Goal: Check status

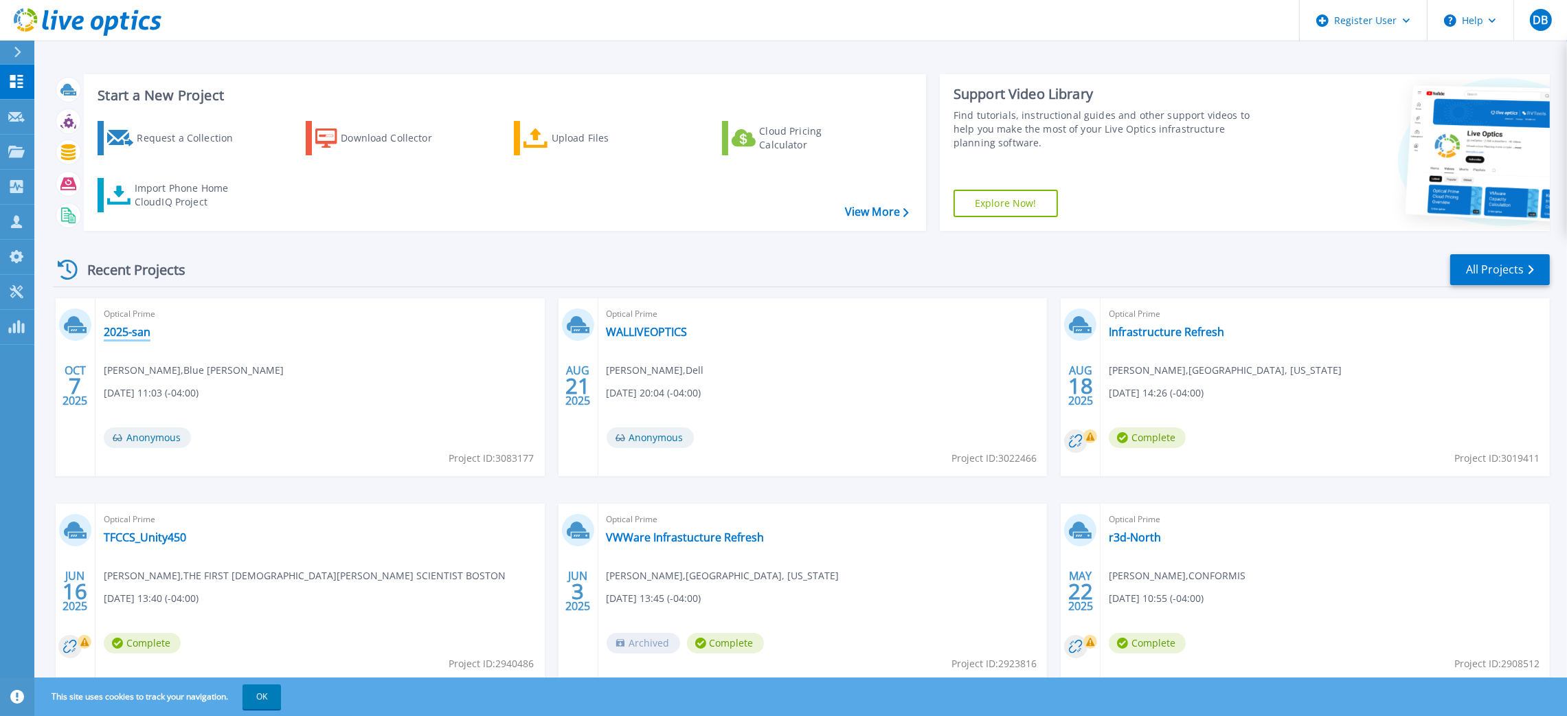
click at [122, 332] on link "2025-san" at bounding box center [127, 332] width 47 height 14
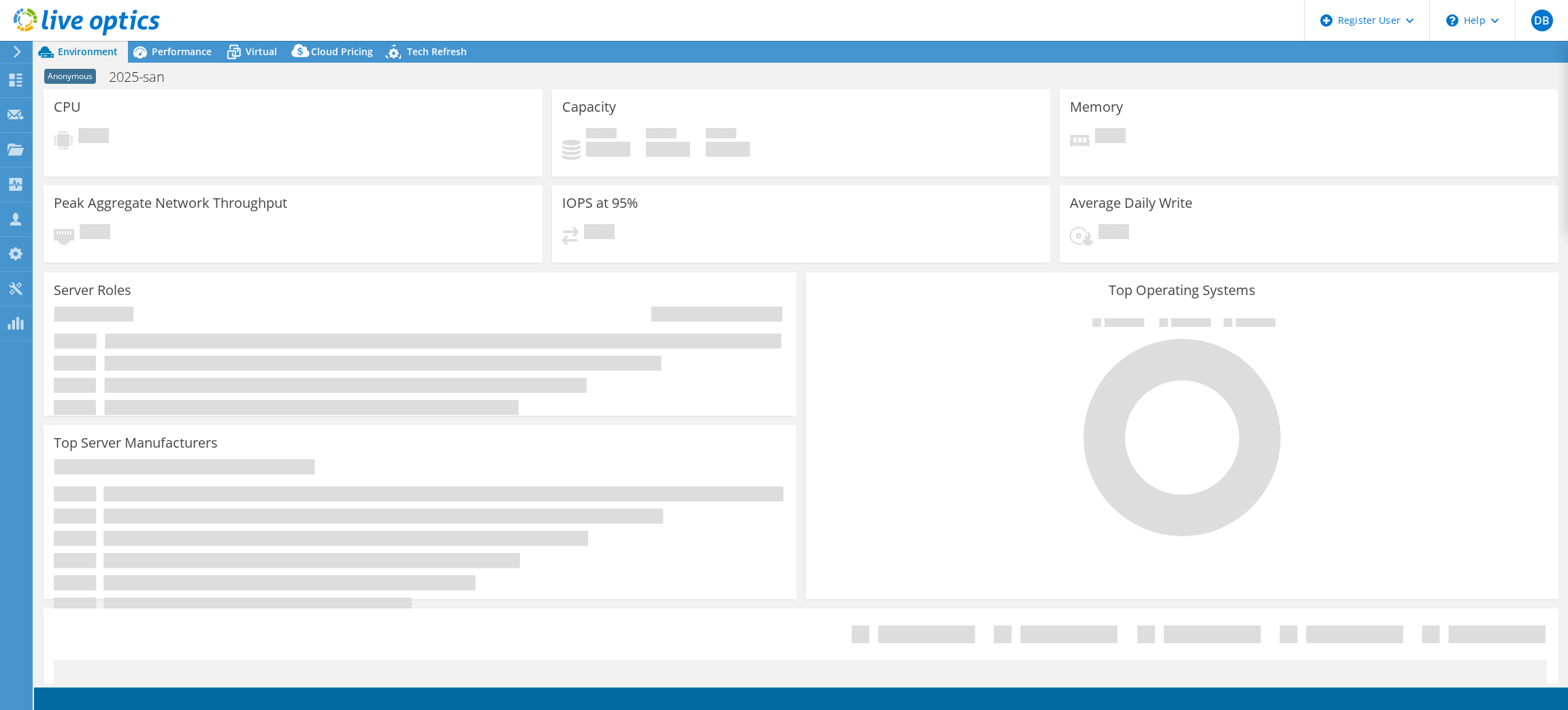
select select "USD"
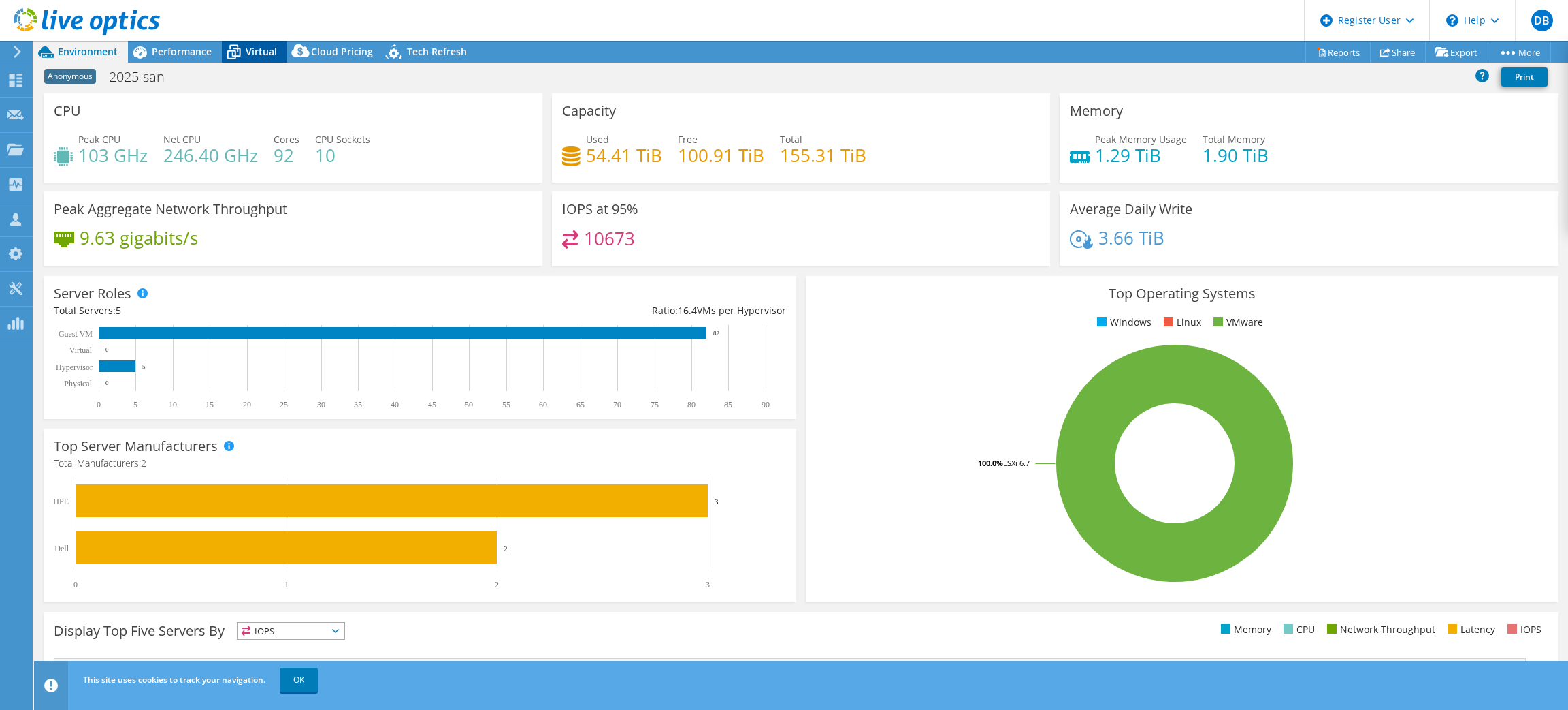
click at [265, 43] on div "Virtual" at bounding box center [255, 52] width 65 height 22
